Goal: Task Accomplishment & Management: Manage account settings

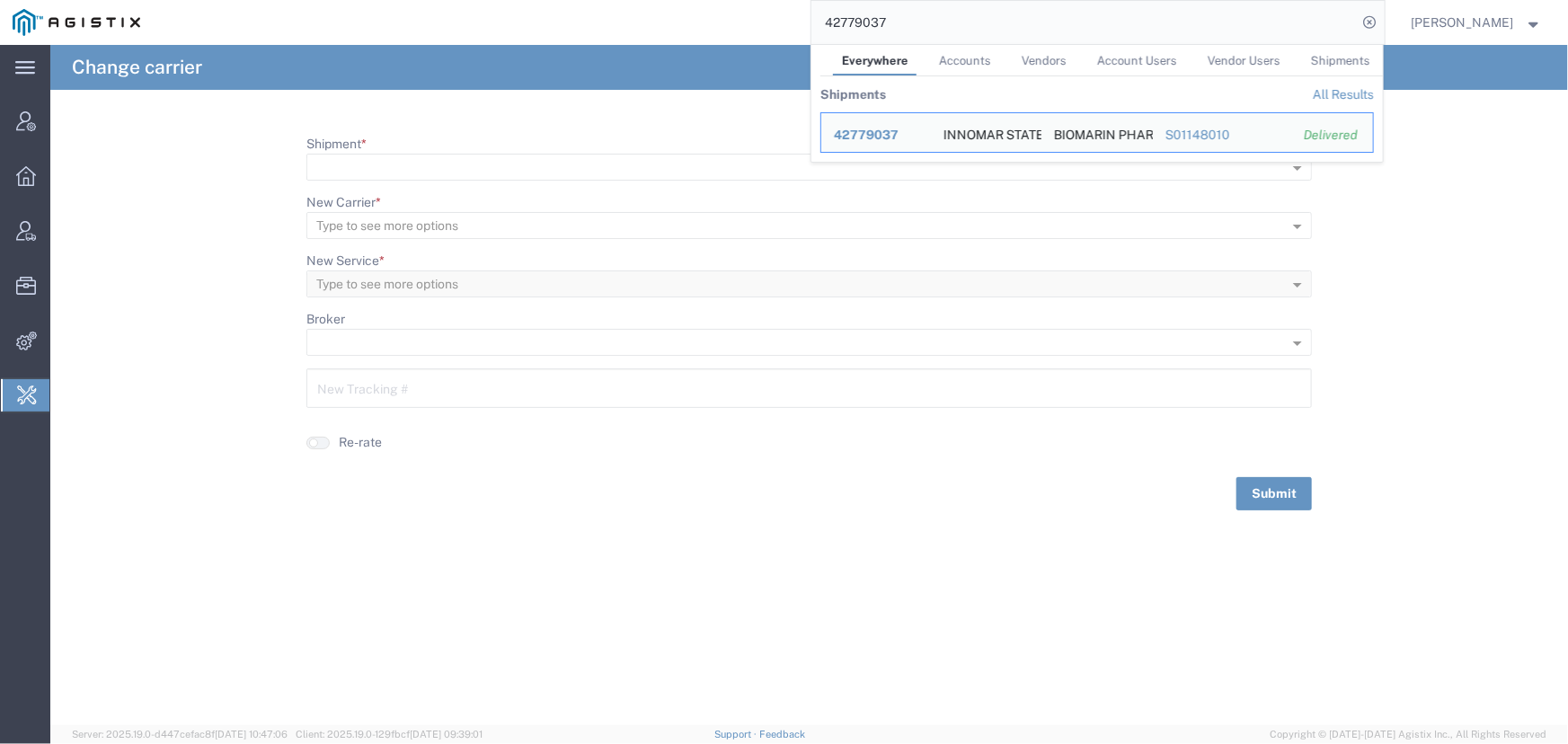
drag, startPoint x: 950, startPoint y: 22, endPoint x: 599, endPoint y: 15, distance: 351.1
click at [599, 15] on div "42779037 Everywhere Accounts Vendors Account Users Vendor Users Shipments Shipm…" at bounding box center [768, 22] width 1232 height 45
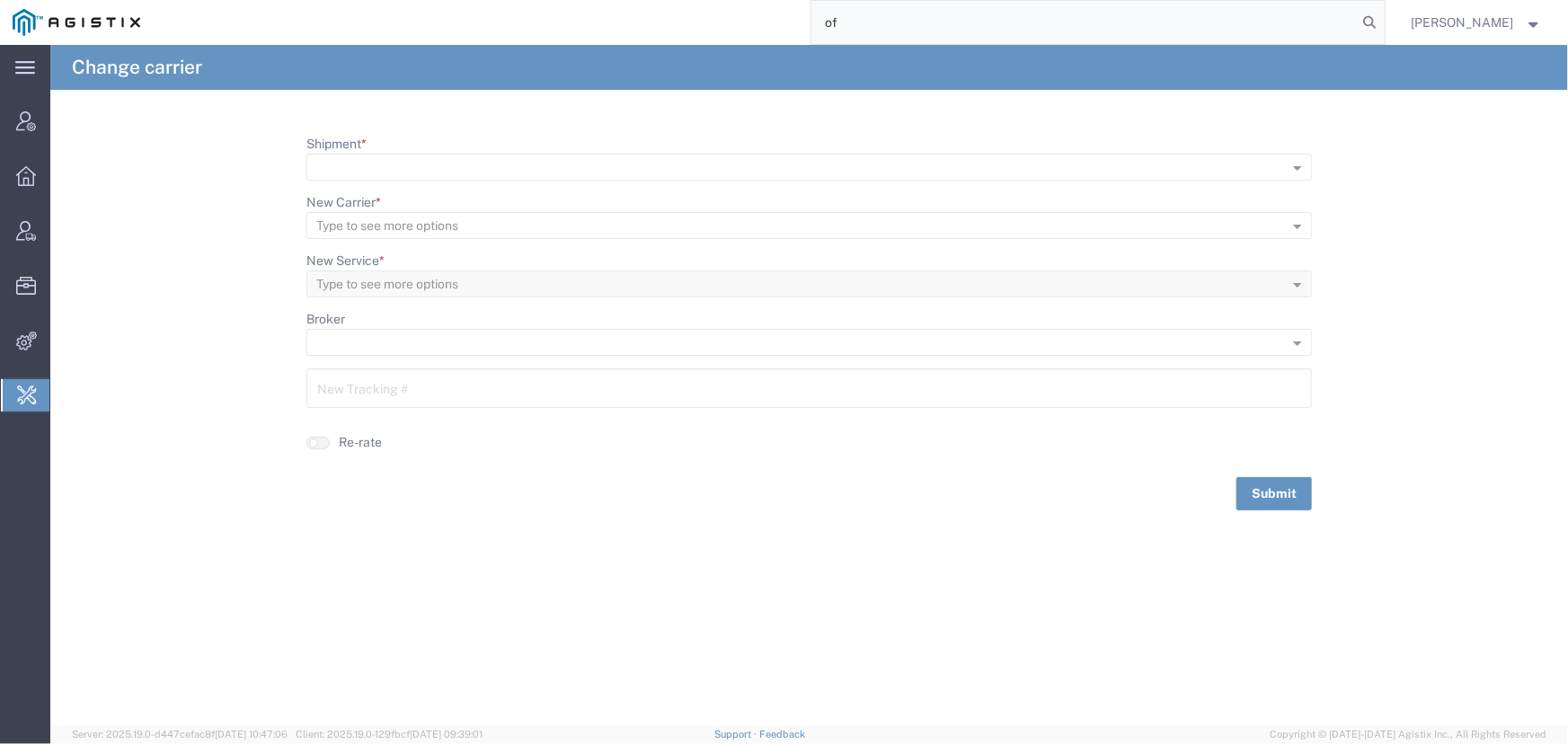
type input "o"
type input "56860704"
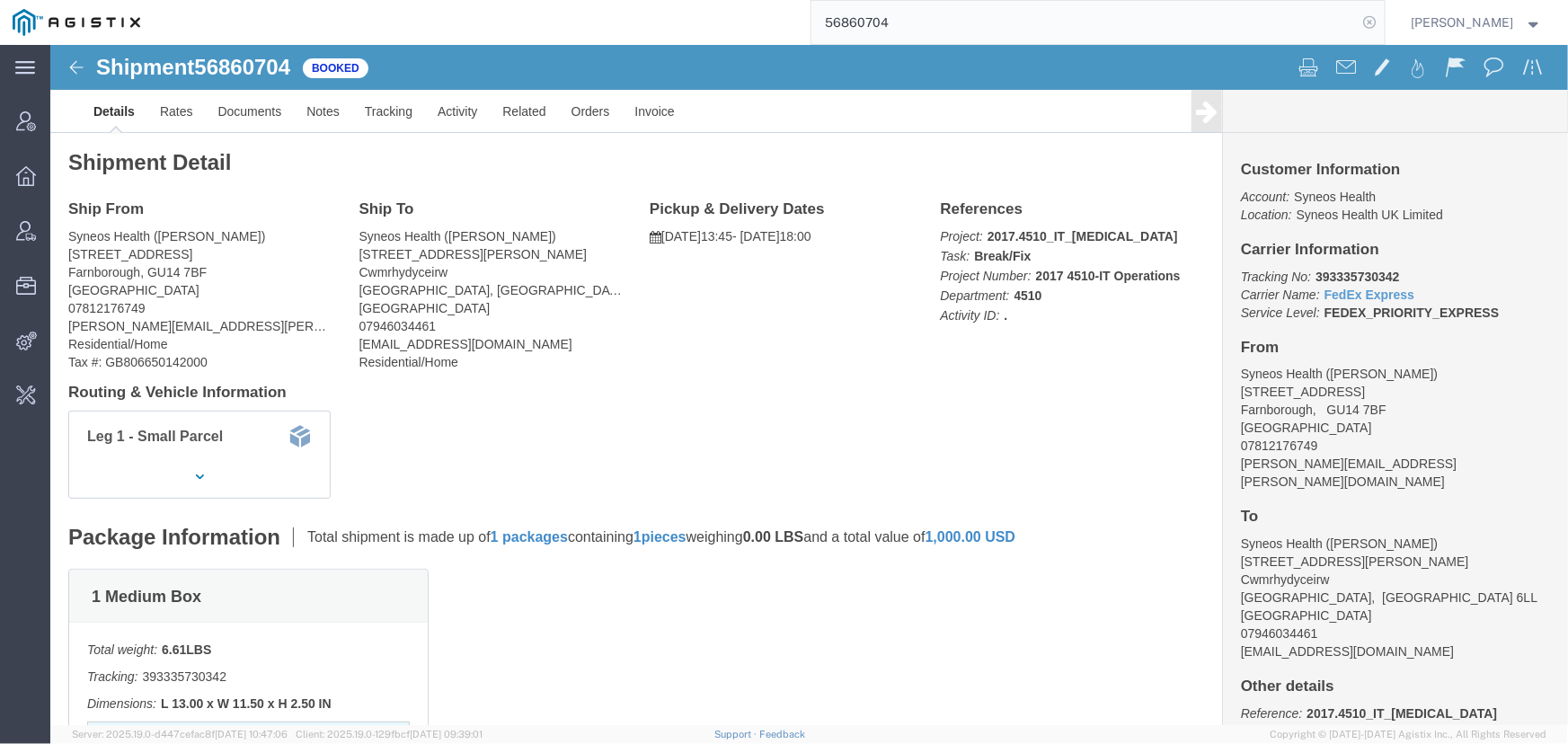
click at [1369, 26] on icon at bounding box center [1371, 22] width 25 height 25
click at [1366, 22] on icon at bounding box center [1371, 22] width 25 height 25
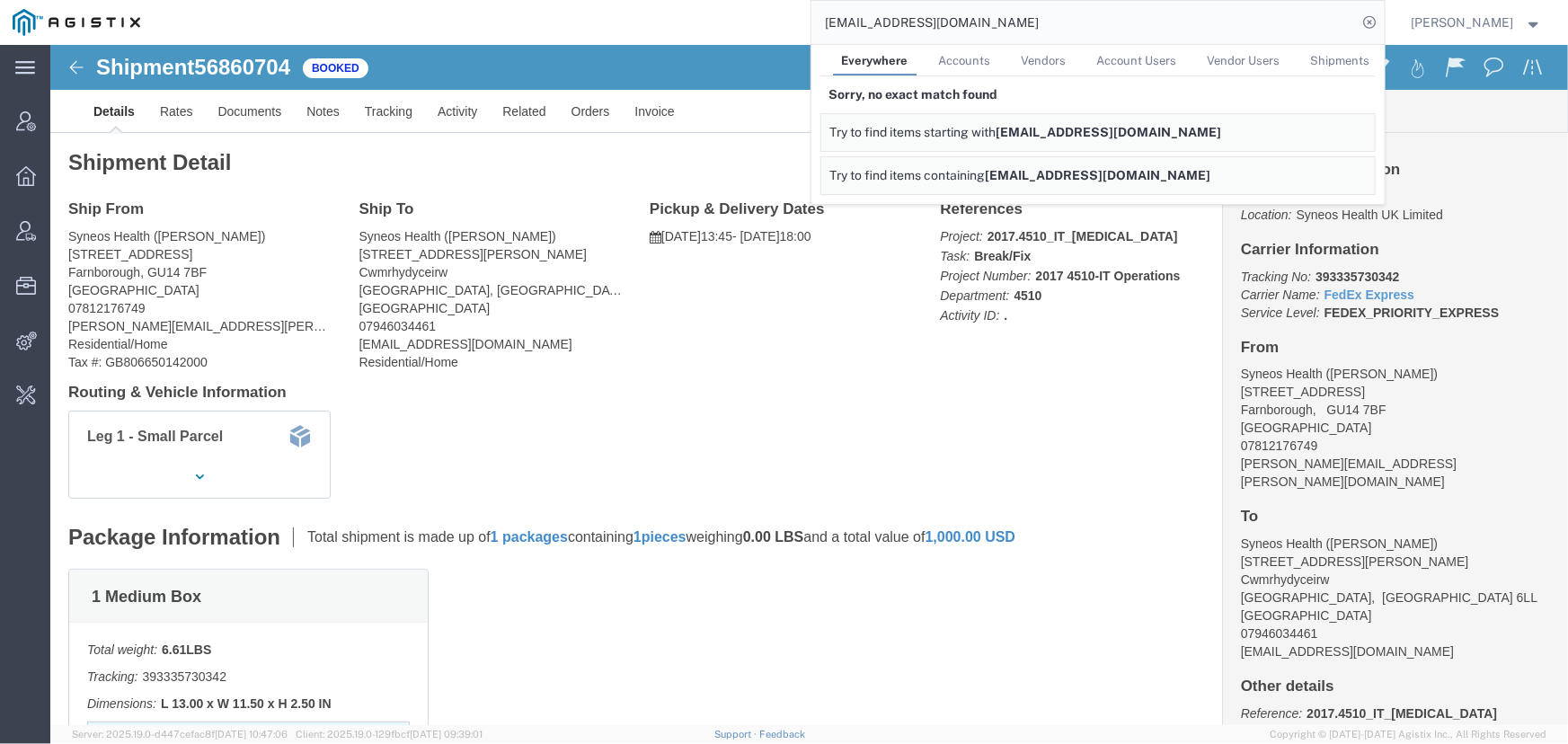
drag, startPoint x: 915, startPoint y: 23, endPoint x: 950, endPoint y: 21, distance: 35.1
click at [950, 21] on input "offline@syneos.com" at bounding box center [1084, 22] width 546 height 43
type input "offline@syneos"
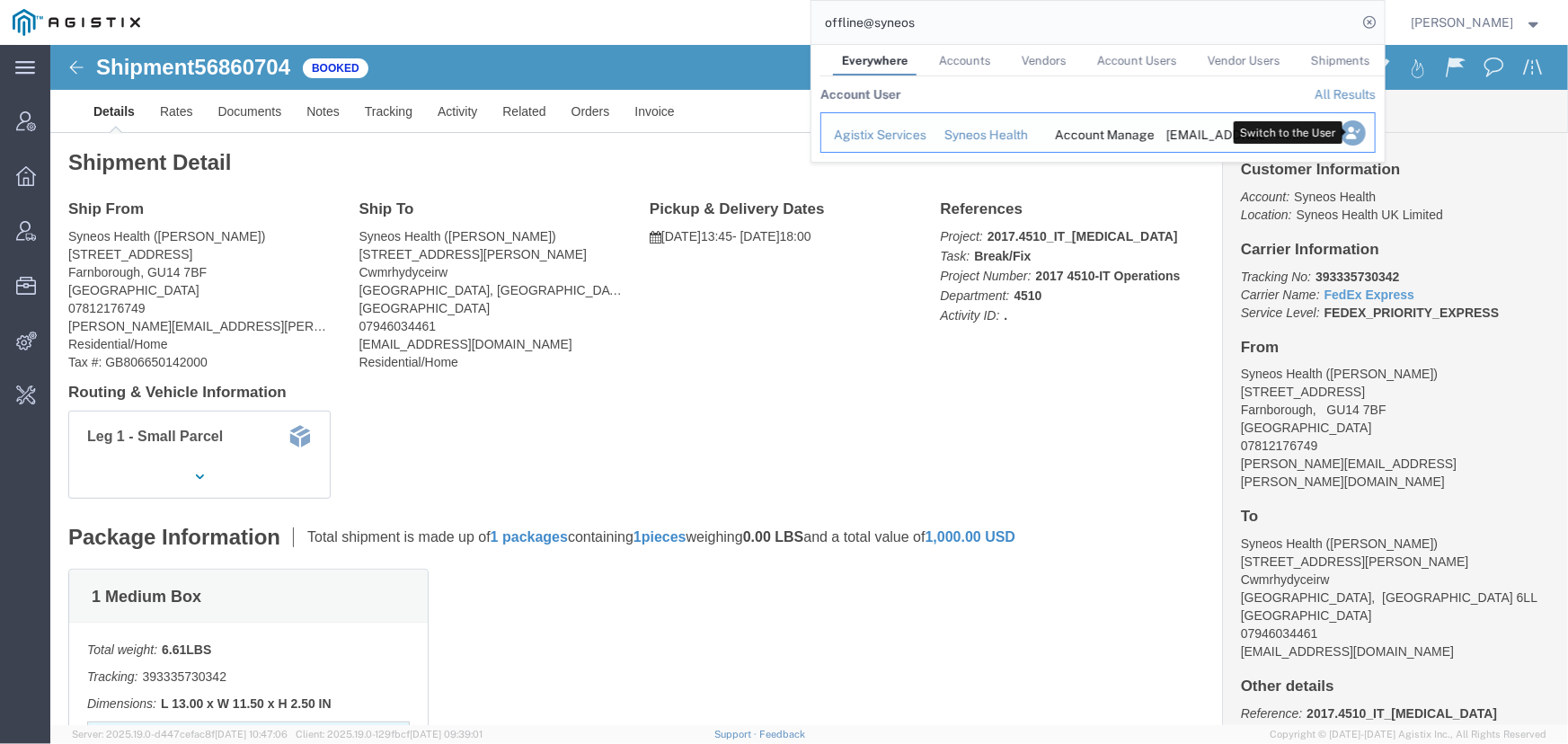
click at [1359, 132] on icon "Search Results" at bounding box center [1352, 133] width 25 height 25
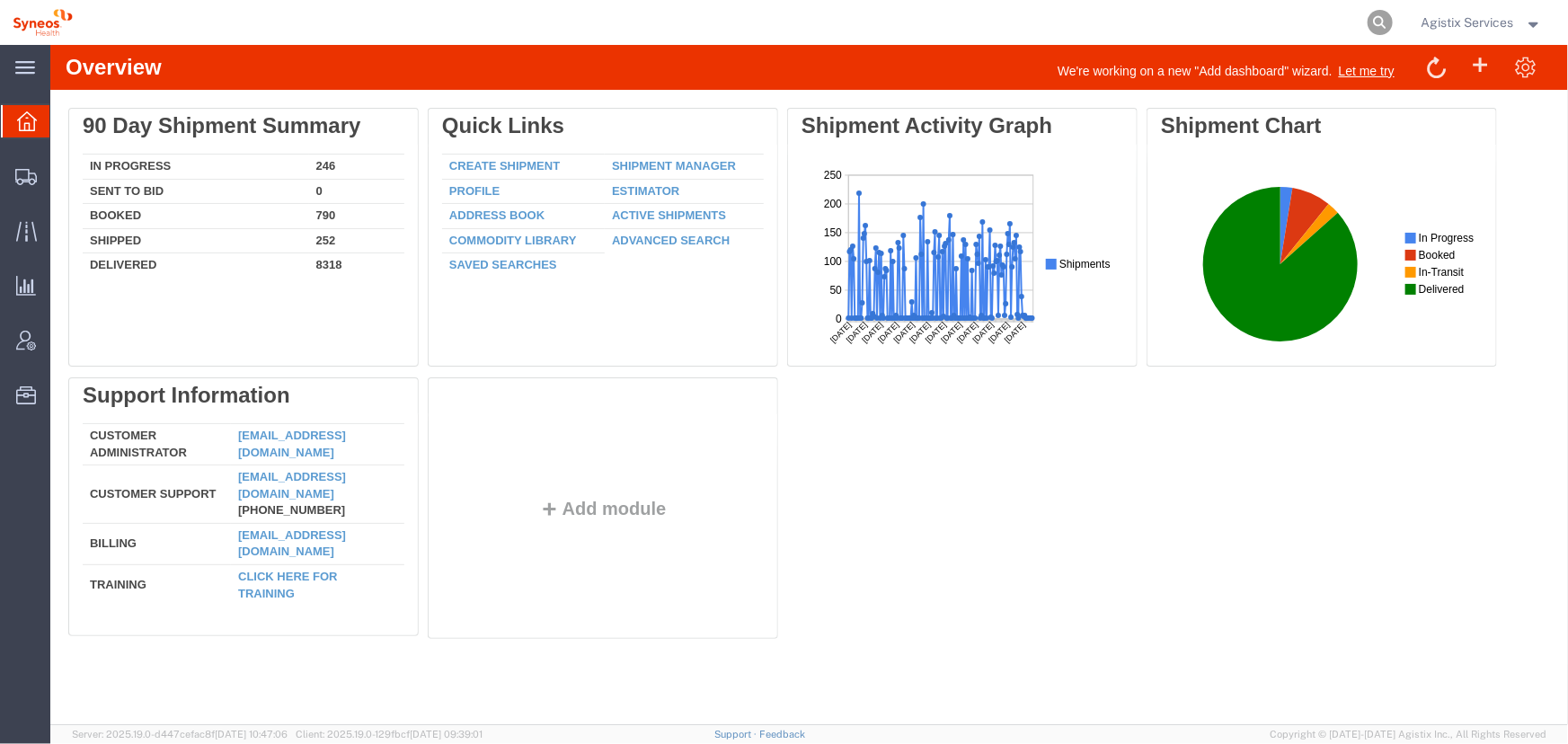
click at [1376, 18] on icon at bounding box center [1380, 22] width 25 height 25
type input "56860704"
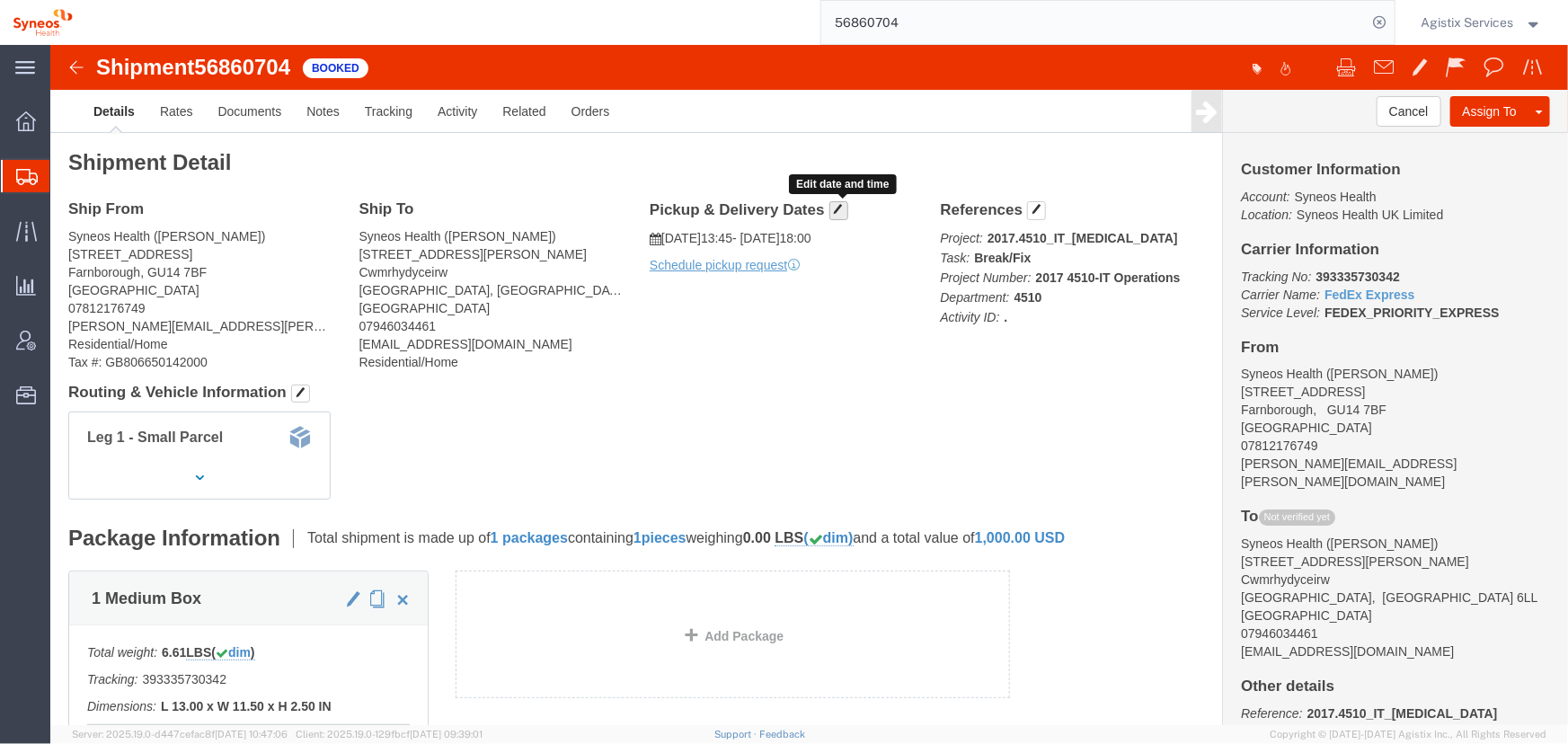
click span "button"
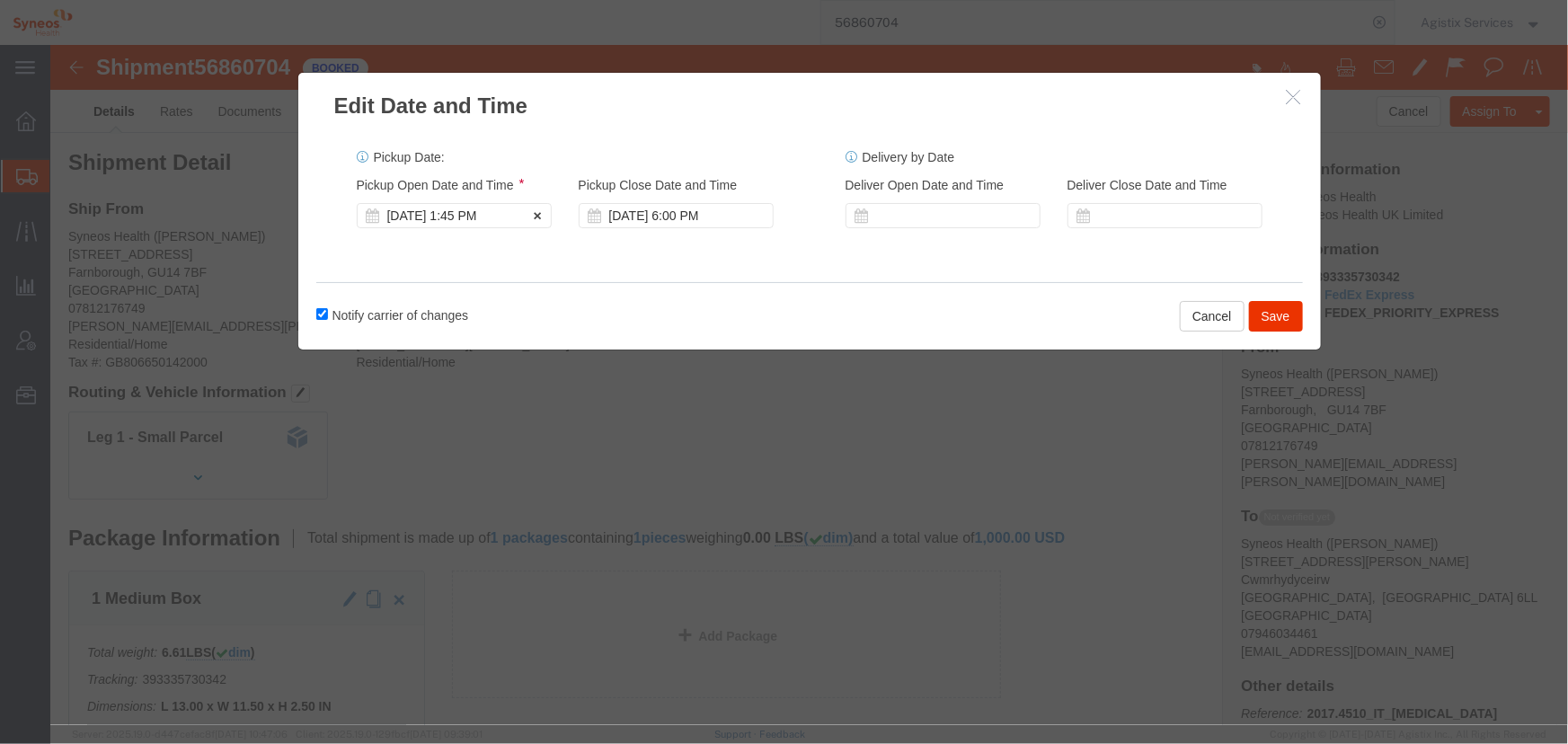
click div "[DATE] 1:45 PM"
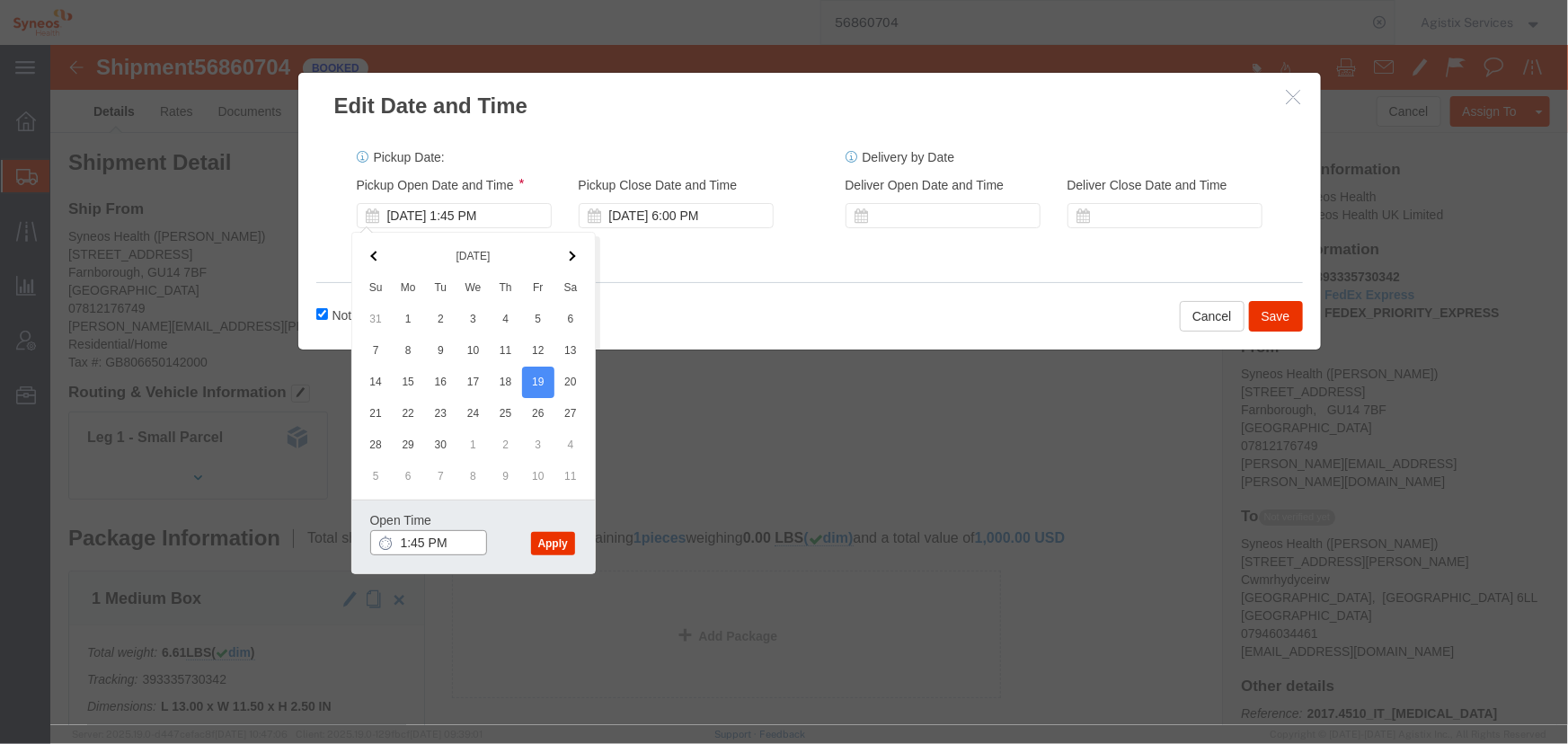
click input "1:45 PM"
type input "9:00 AM"
click button "Apply"
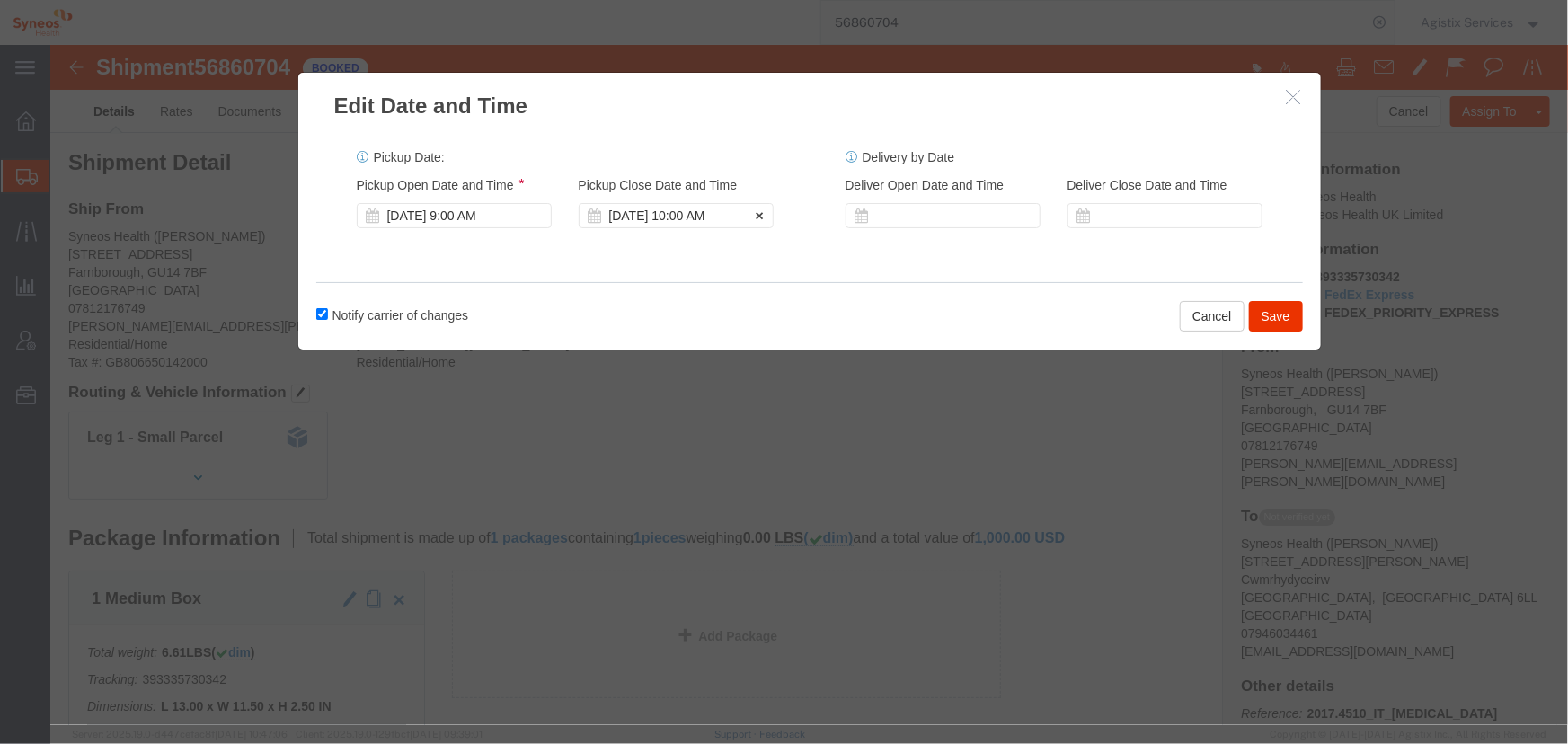
click div "[DATE] 10:00 AM"
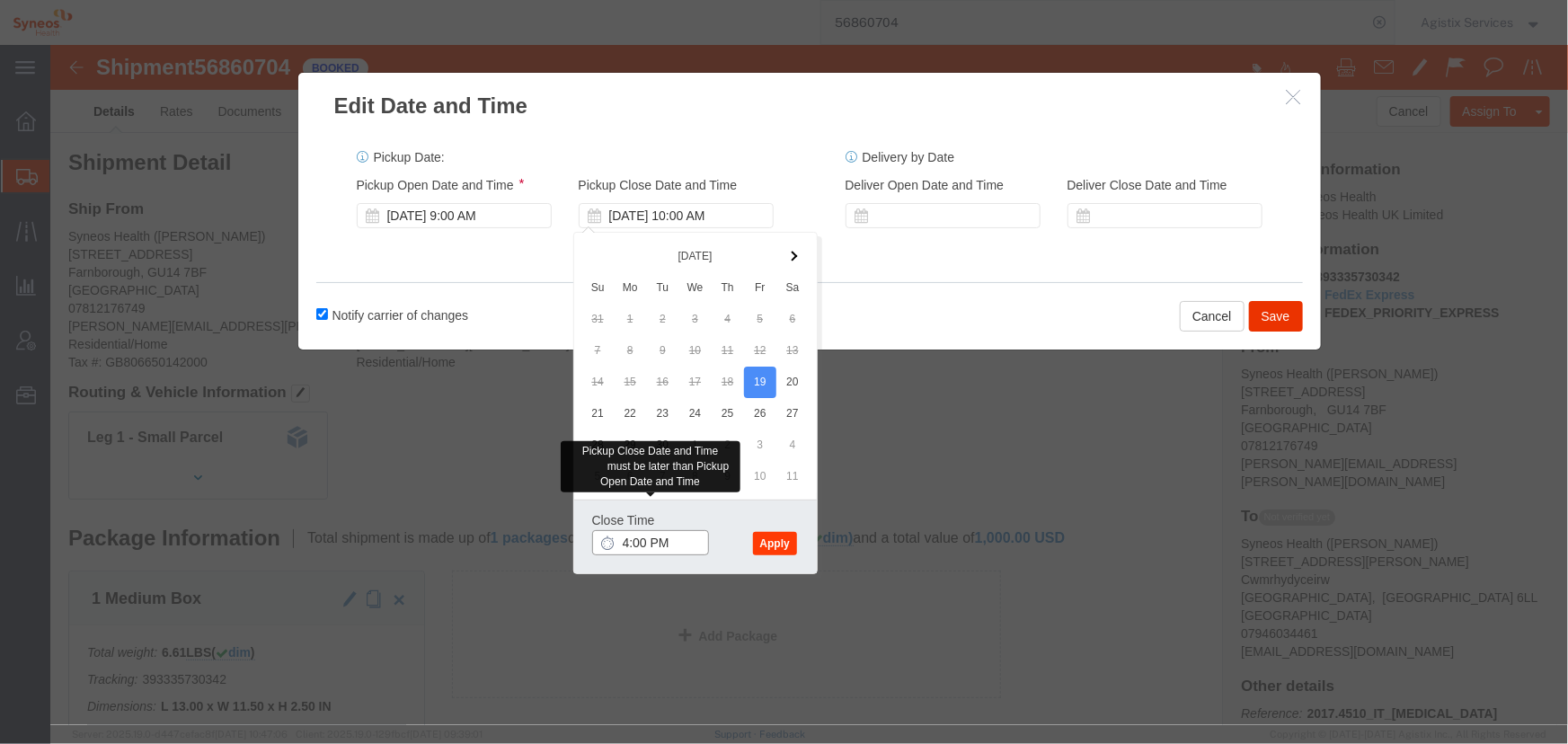
type input "4:00 PM"
click button "Apply"
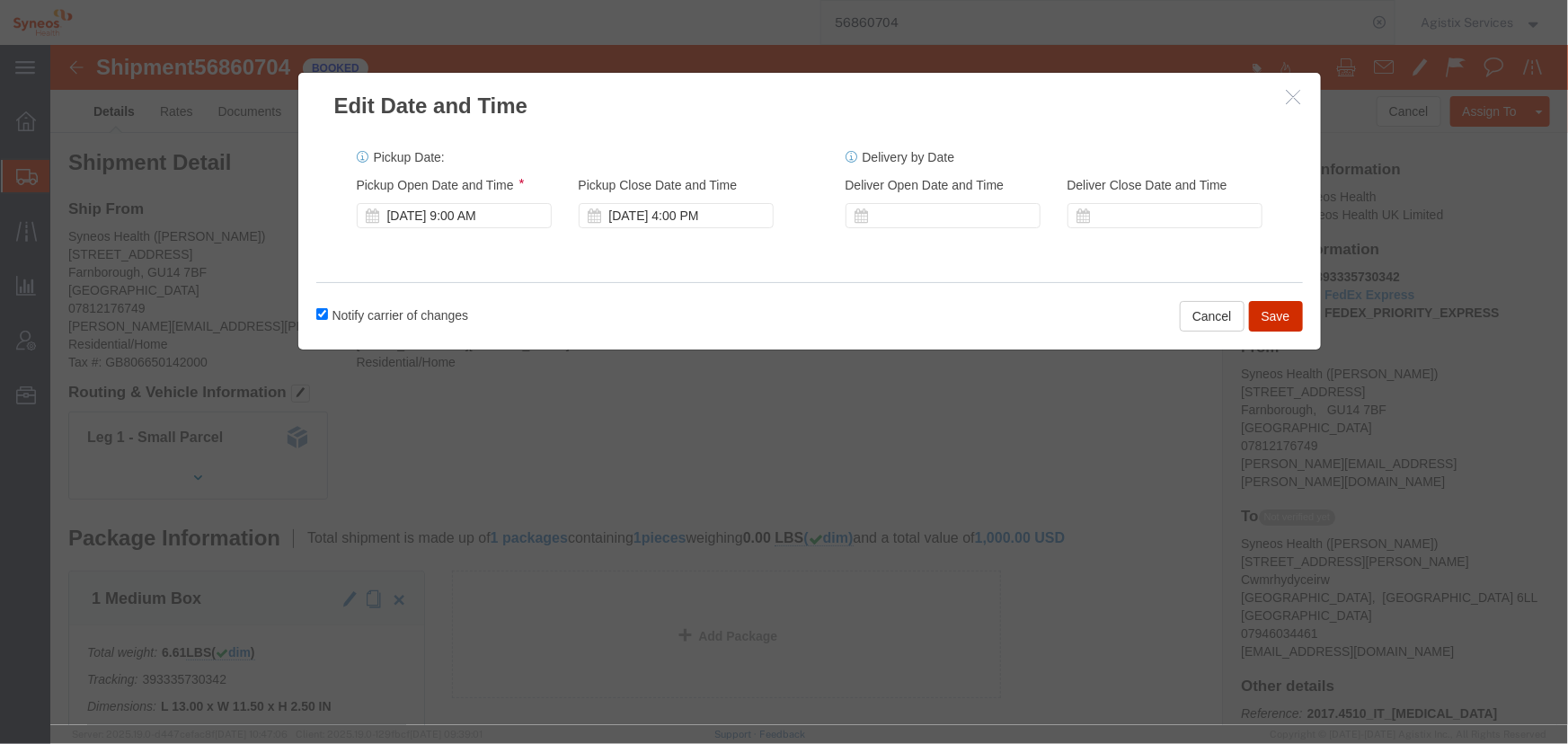
click button "Save"
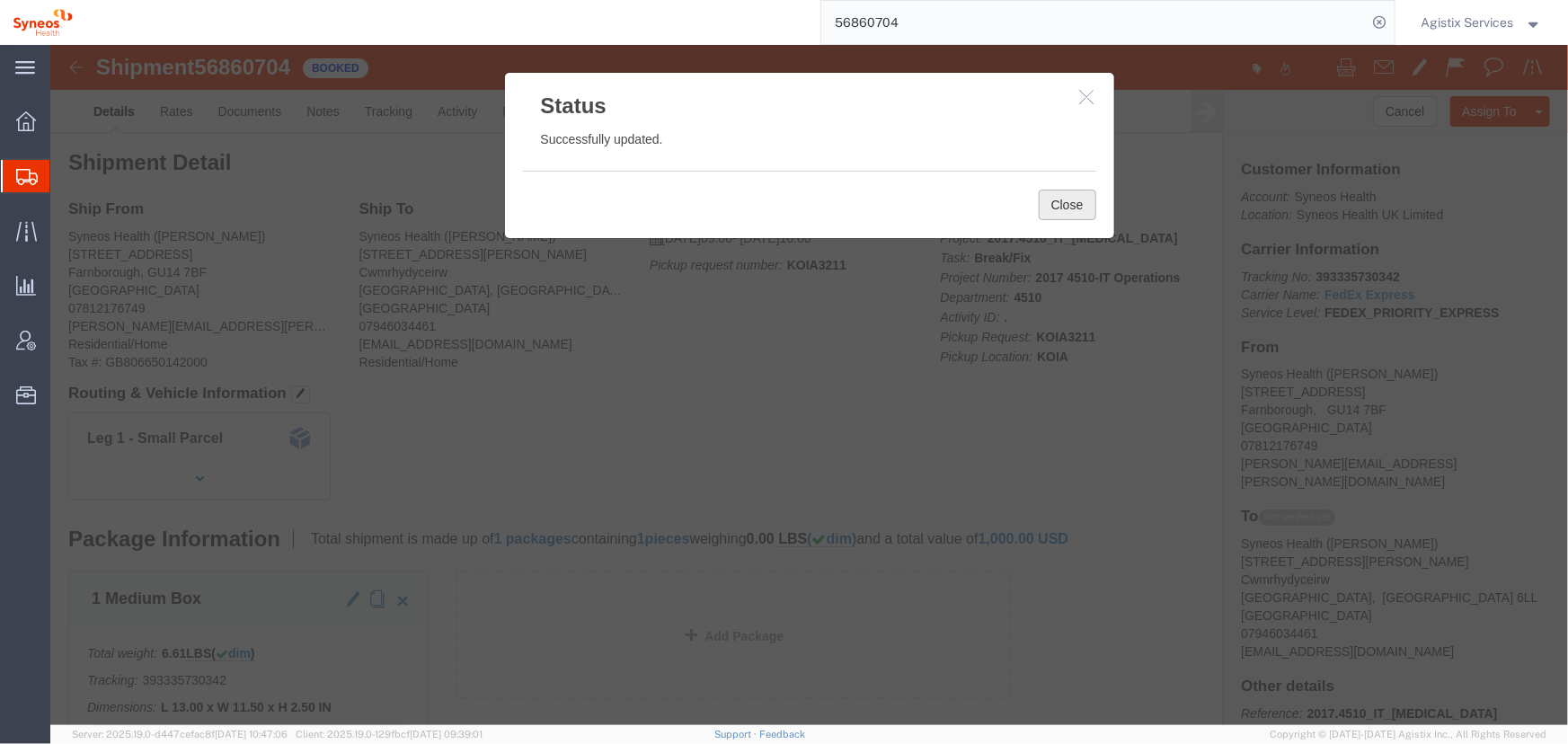
drag, startPoint x: 1001, startPoint y: 161, endPoint x: 786, endPoint y: 155, distance: 215.1
click button "Close"
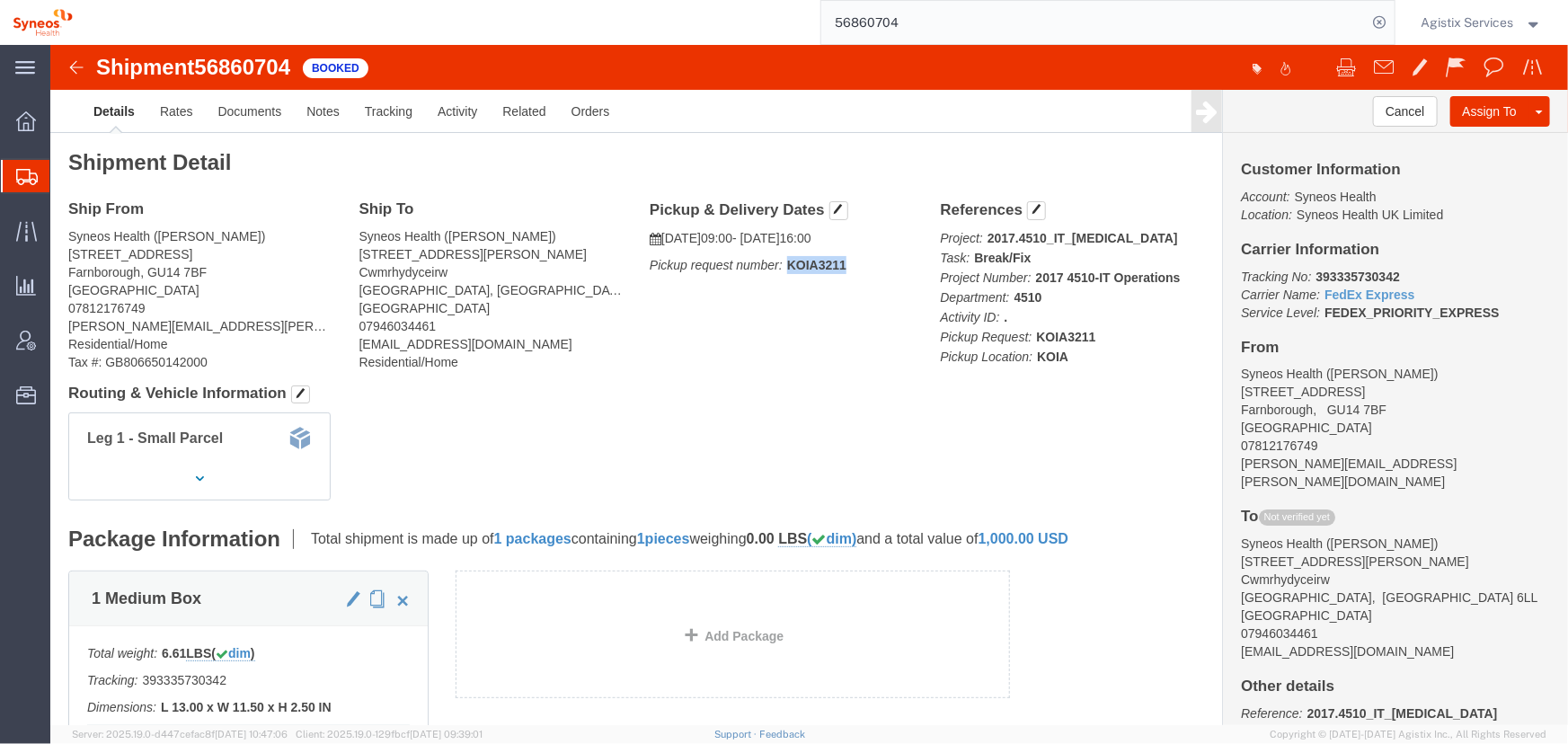
drag, startPoint x: 732, startPoint y: 221, endPoint x: 793, endPoint y: 220, distance: 61.0
click p "Pickup request number: KOIA3211"
copy b "KOIA3211"
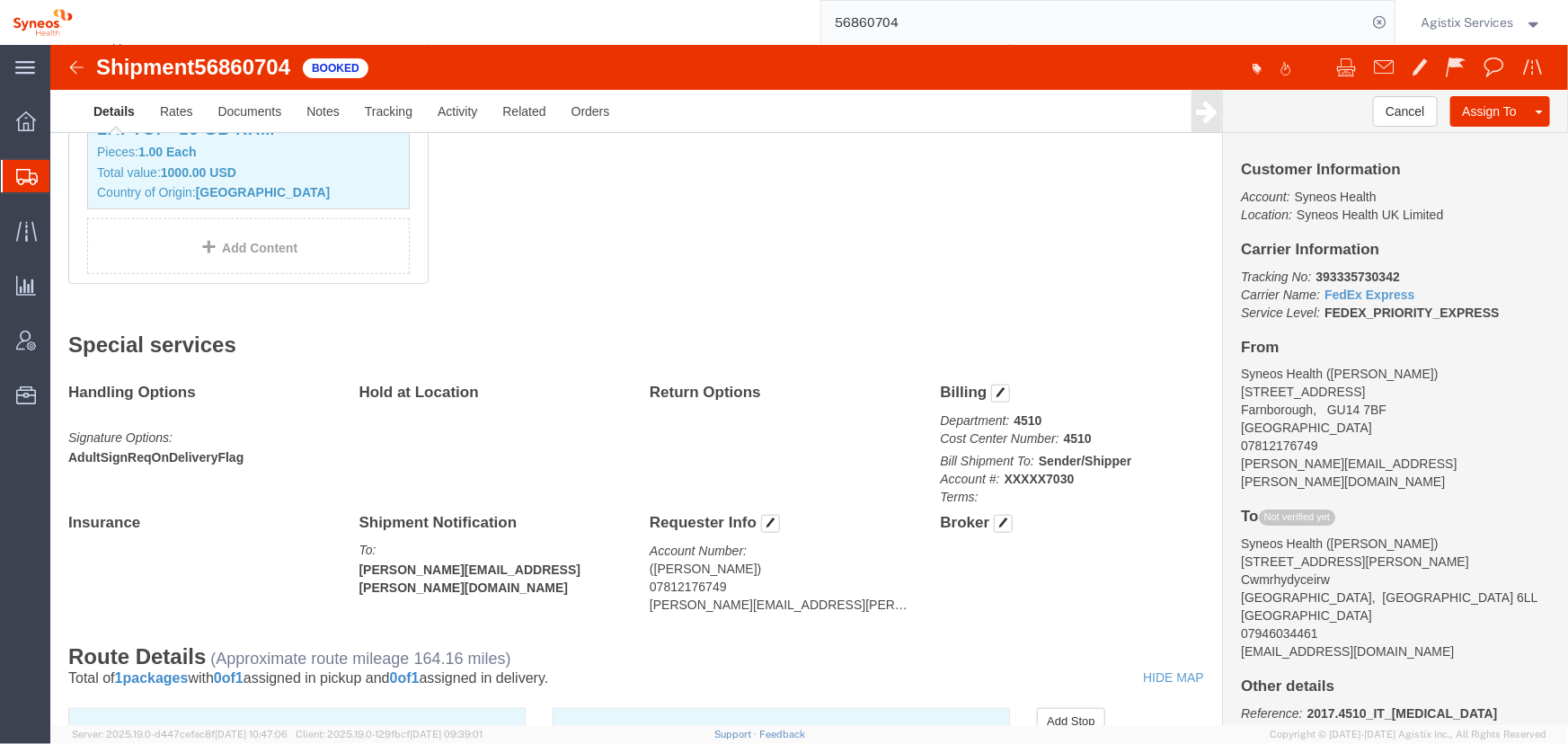
scroll to position [980, 0]
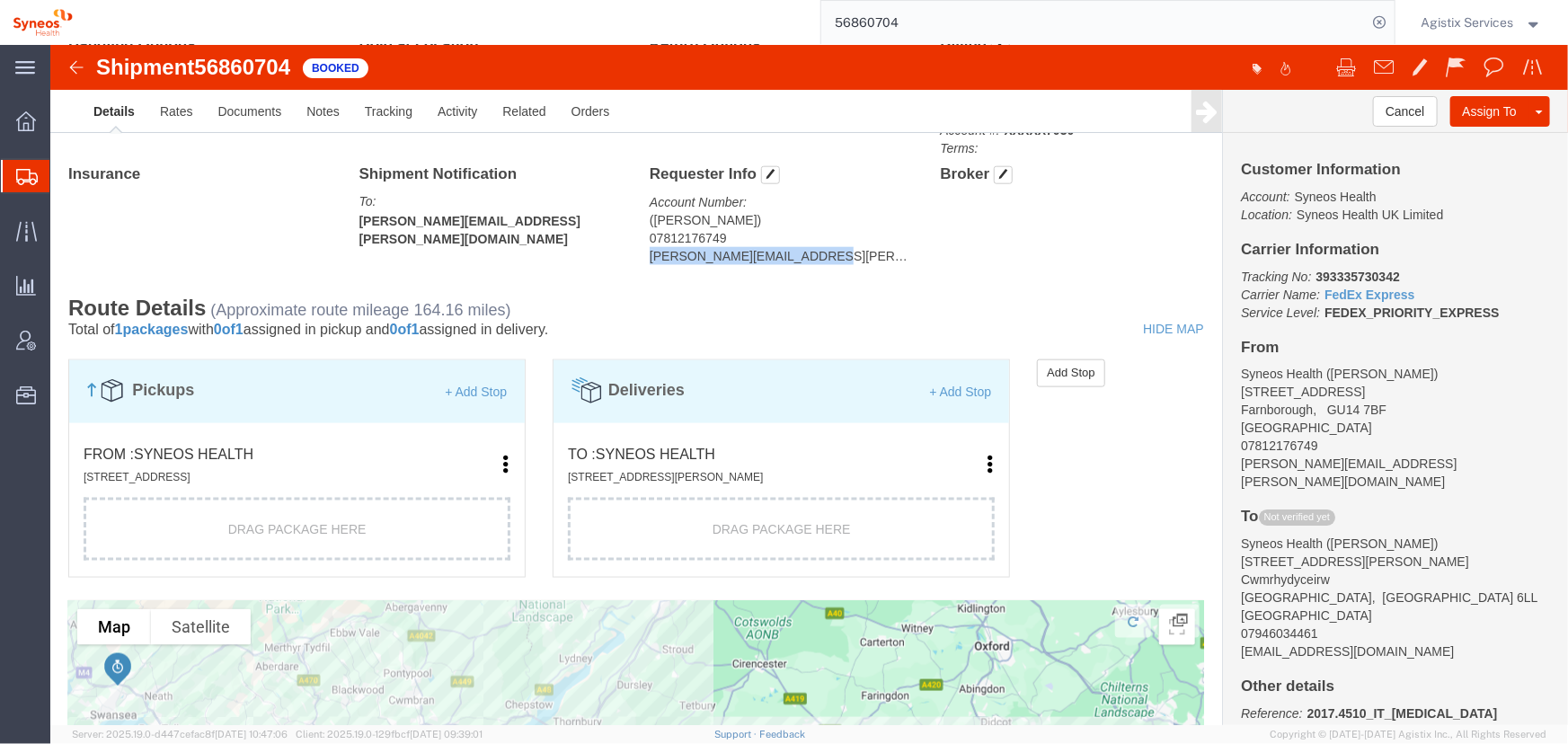
drag, startPoint x: 757, startPoint y: 238, endPoint x: 591, endPoint y: 242, distance: 166.0
click div "Requester Info Account Number: ([PERSON_NAME]) 07812176749 [PERSON_NAME][EMAIL_…"
copy address "[PERSON_NAME][EMAIL_ADDRESS][PERSON_NAME][DOMAIN_NAME]"
click at [1473, 26] on span "Agistix Services" at bounding box center [1467, 22] width 93 height 20
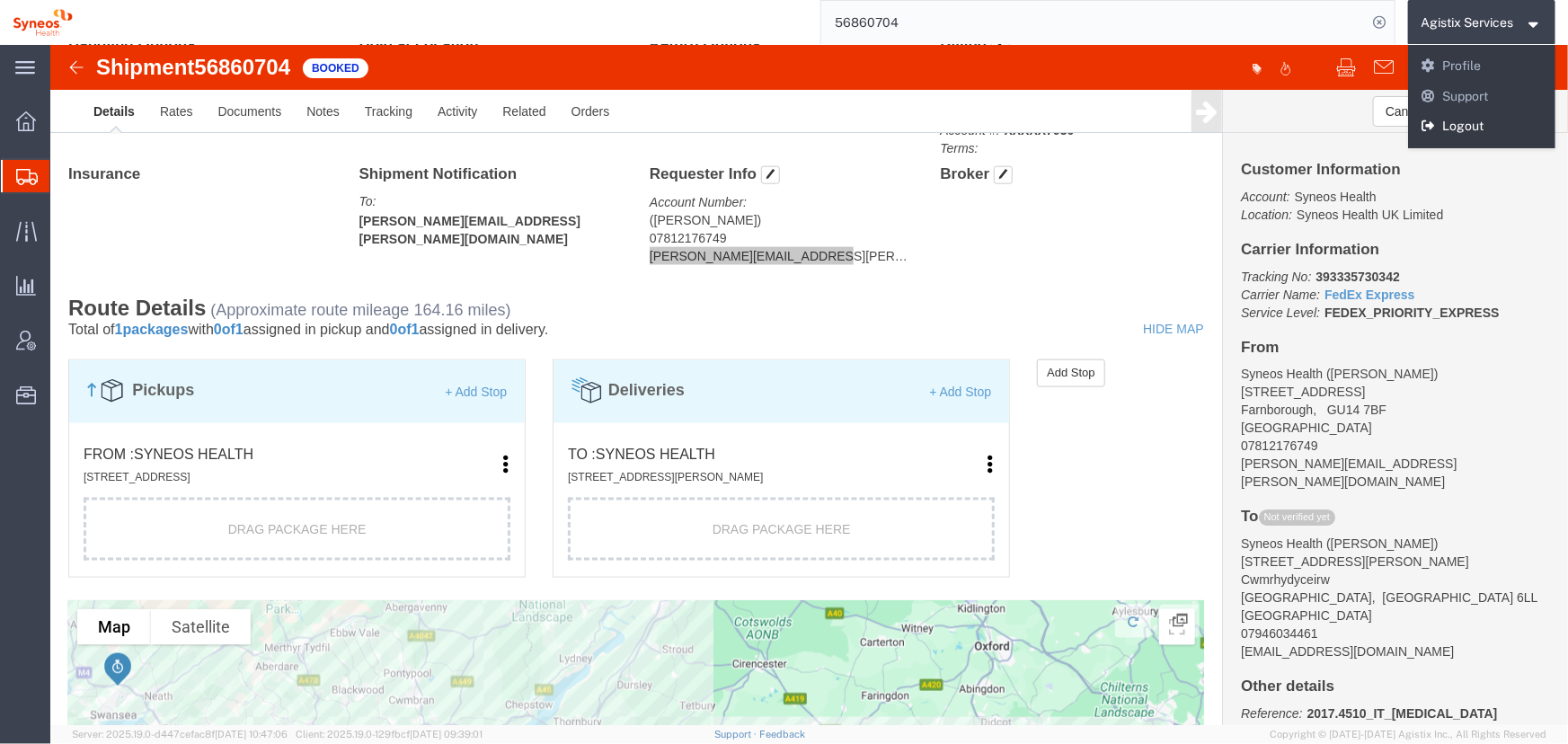
click at [1461, 116] on link "Logout" at bounding box center [1482, 126] width 149 height 30
